Goal: Task Accomplishment & Management: Manage account settings

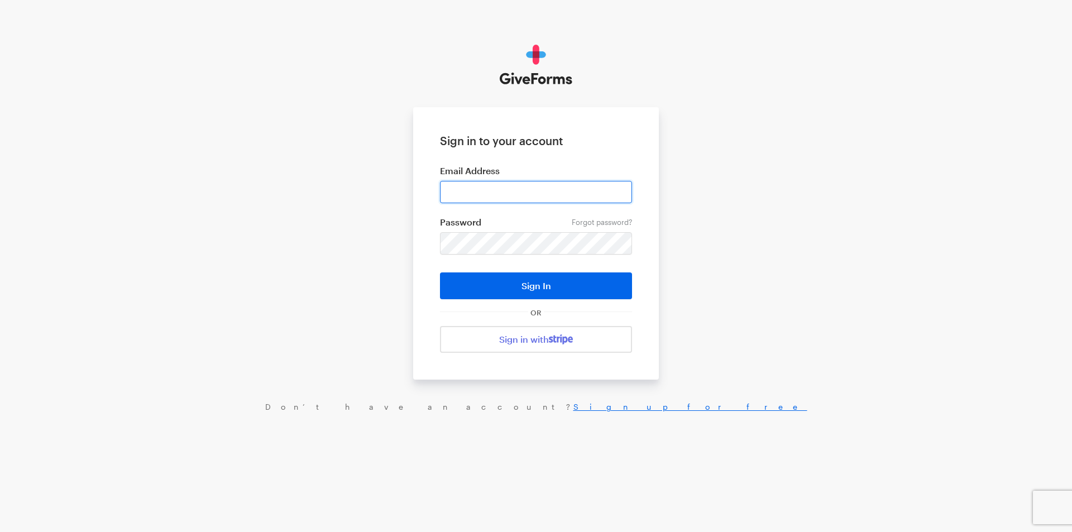
click at [457, 191] on input "email" at bounding box center [536, 192] width 192 height 22
type input "jray@brightfocus.org"
click at [440, 273] on button "Sign In" at bounding box center [536, 286] width 192 height 27
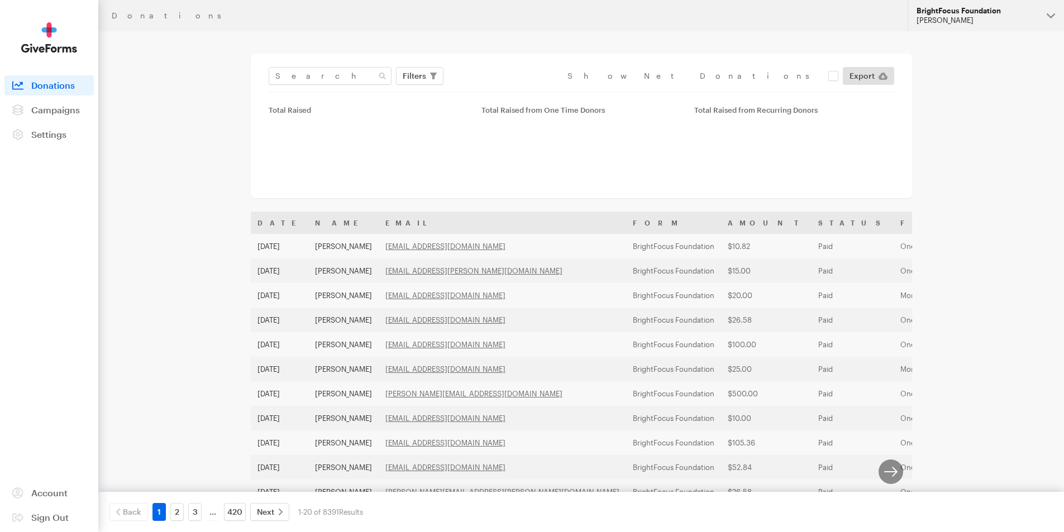
click at [1006, 21] on div "[PERSON_NAME]" at bounding box center [976, 20] width 121 height 9
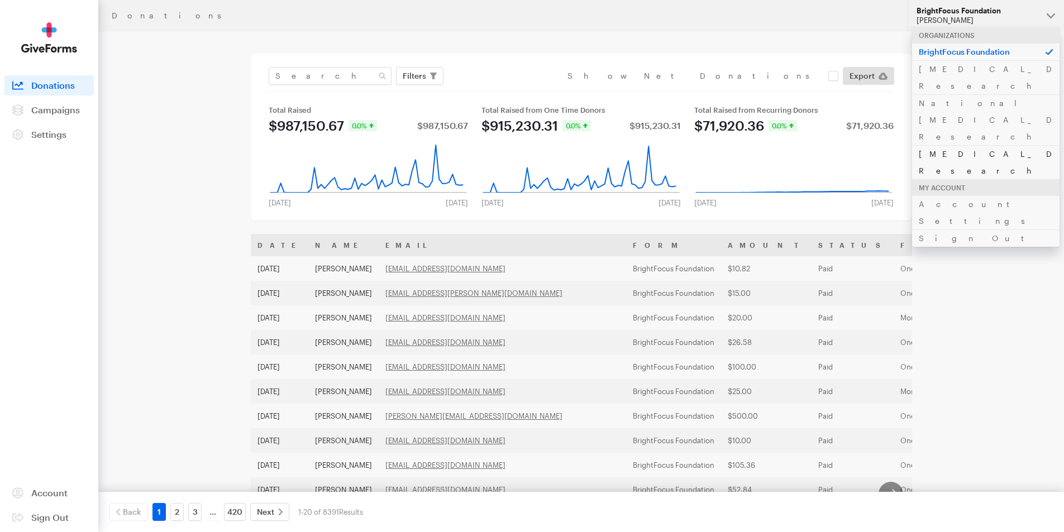
click at [970, 145] on link "[MEDICAL_DATA] Research" at bounding box center [985, 162] width 147 height 34
